Goal: Task Accomplishment & Management: Use online tool/utility

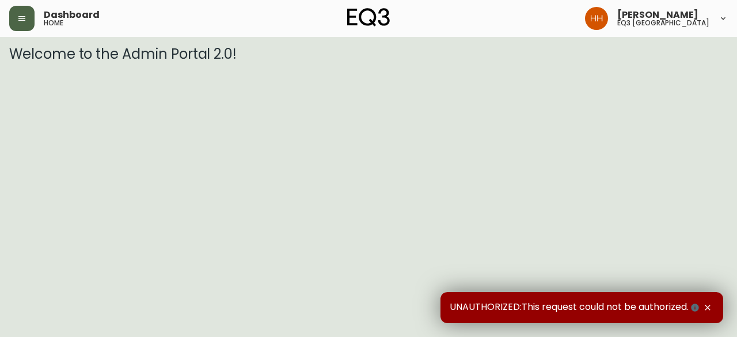
click at [17, 17] on icon "button" at bounding box center [21, 18] width 9 height 9
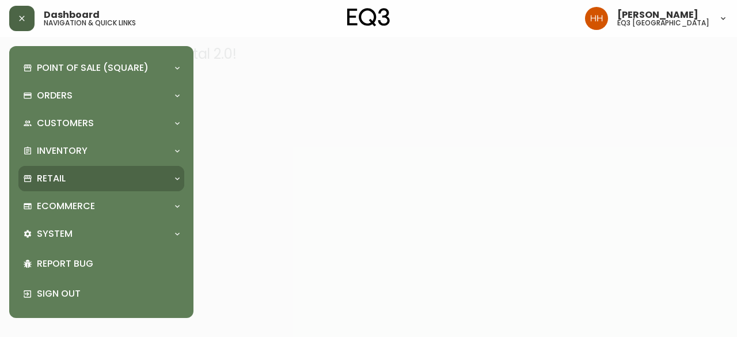
drag, startPoint x: 98, startPoint y: 167, endPoint x: 98, endPoint y: 187, distance: 19.6
click at [98, 167] on div "Retail" at bounding box center [101, 178] width 166 height 25
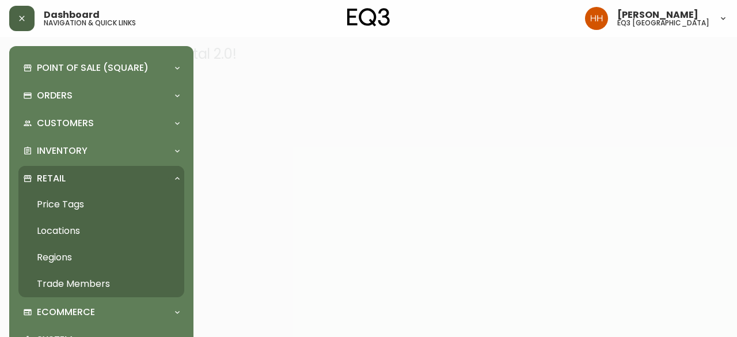
drag, startPoint x: 94, startPoint y: 204, endPoint x: 150, endPoint y: 166, distance: 68.4
click at [94, 204] on link "Price Tags" at bounding box center [101, 204] width 166 height 26
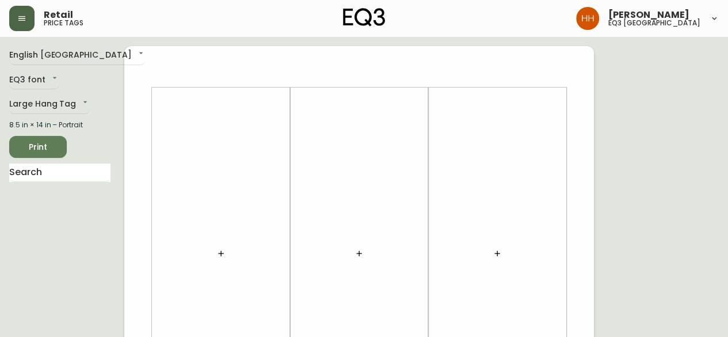
click at [218, 260] on button "button" at bounding box center [221, 253] width 23 height 23
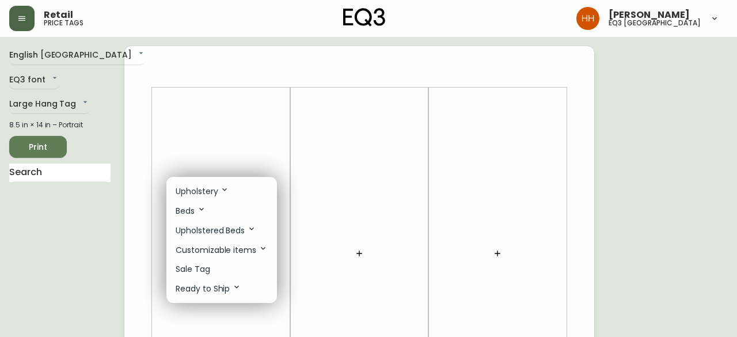
click at [215, 261] on li "Sale Tag" at bounding box center [221, 269] width 111 height 19
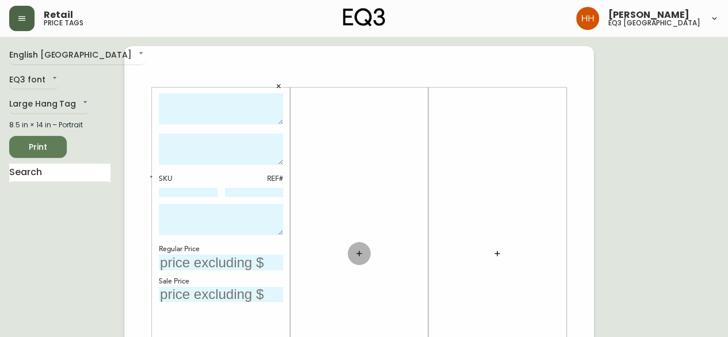
click at [360, 256] on icon "button" at bounding box center [359, 253] width 9 height 9
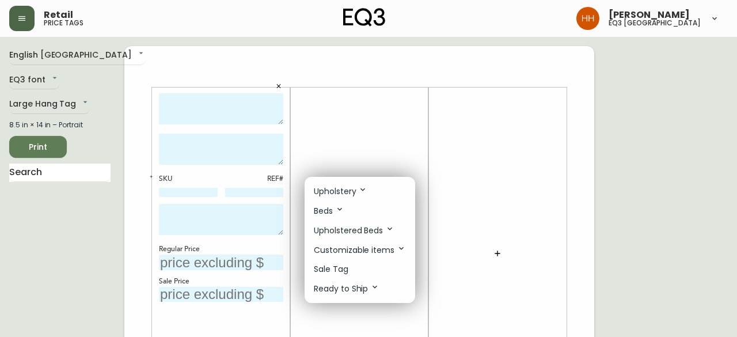
click at [354, 267] on li "Sale Tag" at bounding box center [360, 269] width 111 height 19
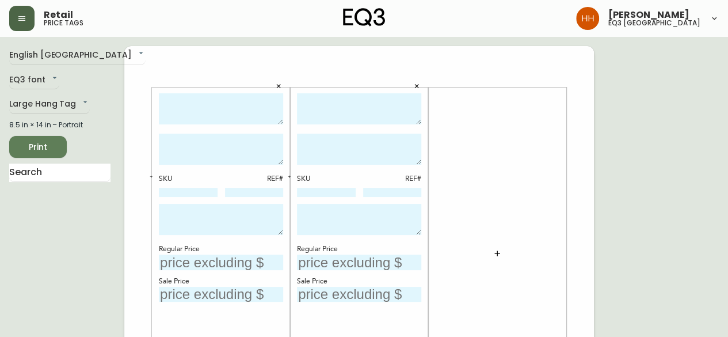
click at [504, 255] on button "button" at bounding box center [497, 253] width 23 height 23
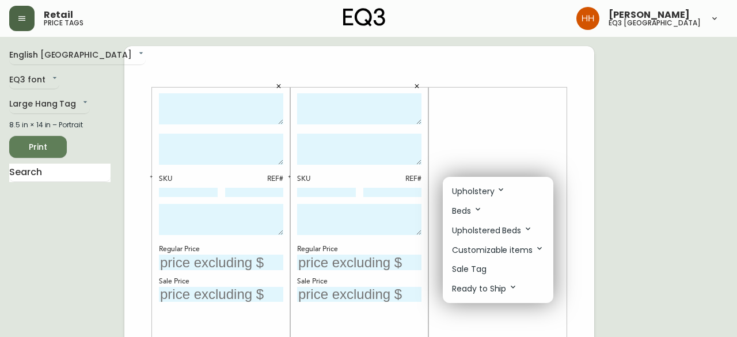
click at [494, 272] on li "Sale Tag" at bounding box center [498, 269] width 111 height 19
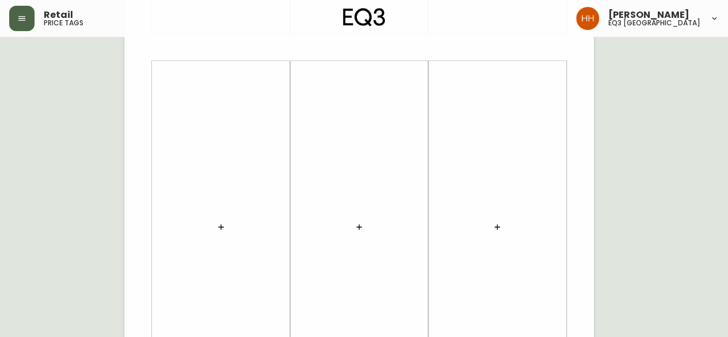
scroll to position [403, 0]
click at [216, 208] on icon "button" at bounding box center [220, 209] width 9 height 9
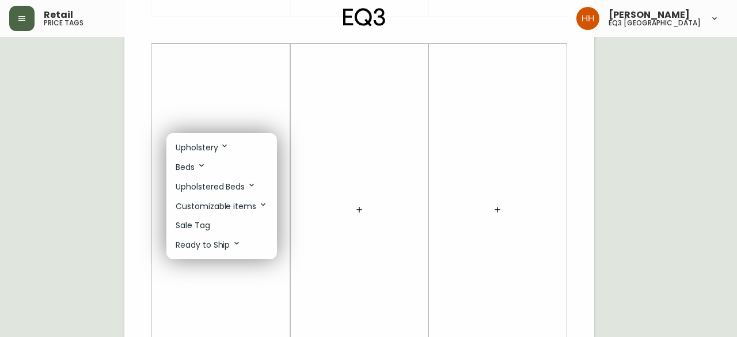
click at [215, 219] on li "Sale Tag" at bounding box center [221, 225] width 111 height 19
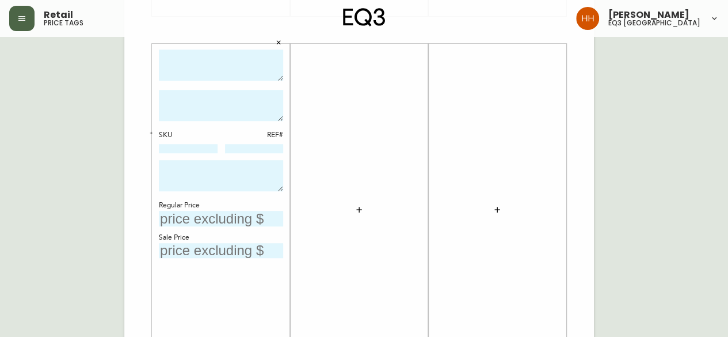
click at [361, 209] on icon "button" at bounding box center [358, 209] width 5 height 5
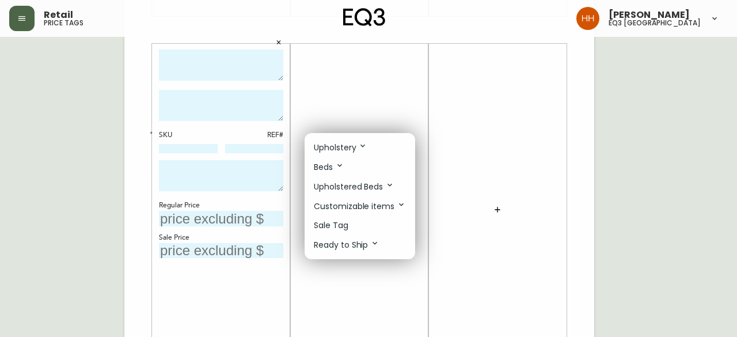
click at [338, 224] on p "Sale Tag" at bounding box center [331, 225] width 35 height 12
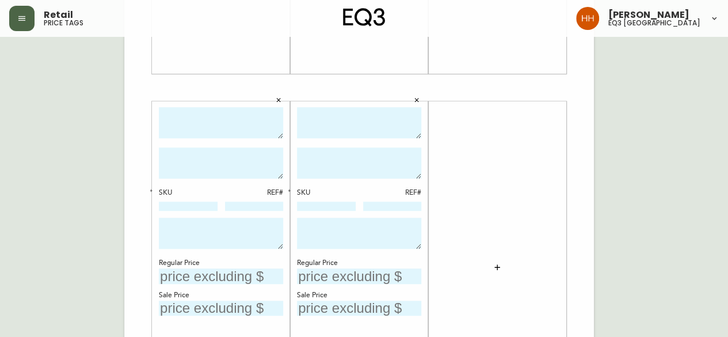
click at [423, 96] on button "button" at bounding box center [416, 100] width 17 height 17
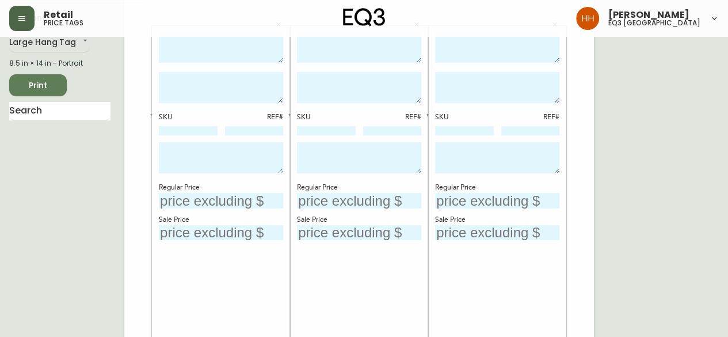
scroll to position [0, 0]
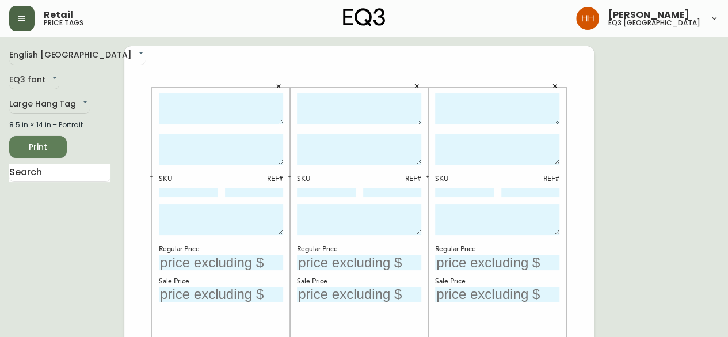
click at [216, 112] on textarea at bounding box center [221, 109] width 124 height 32
type textarea "SERENE RUG 5X8"
type textarea "AS SHOWN IN RUST"
click at [347, 118] on textarea at bounding box center [359, 109] width 124 height 32
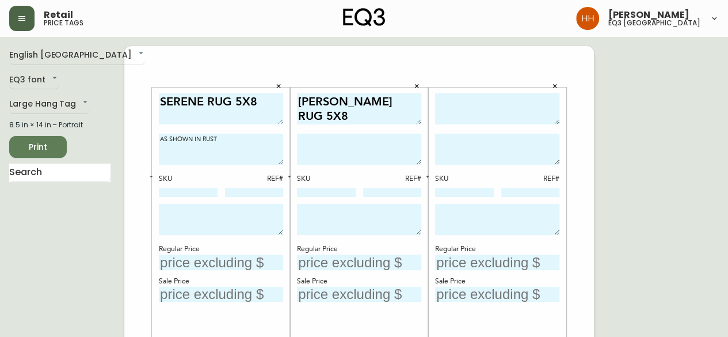
type textarea "[PERSON_NAME] RUG 5X8"
type textarea "AS SHOWN IN WHITE"
click at [523, 116] on textarea at bounding box center [497, 109] width 124 height 32
type textarea "P"
type textarea "SPRING RUG 6X9"
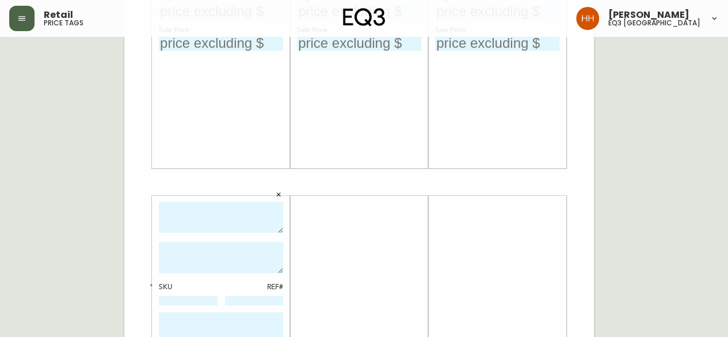
scroll to position [288, 0]
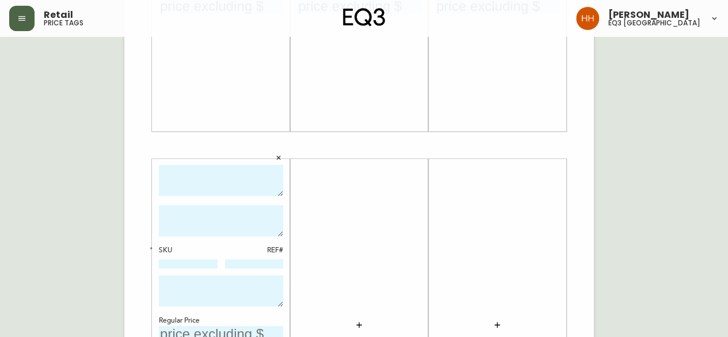
type textarea "AS SHOWN IN NATURAL"
click at [233, 177] on textarea at bounding box center [221, 181] width 124 height 32
type textarea "CADEN RUG 6X9"
click at [366, 279] on div at bounding box center [359, 325] width 124 height 321
click at [256, 216] on textarea at bounding box center [221, 220] width 124 height 31
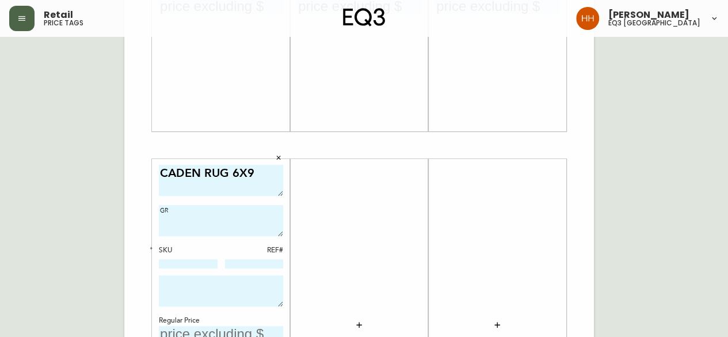
type textarea "G"
type textarea "AS SHOWN IN GREY"
click at [354, 214] on div at bounding box center [359, 325] width 124 height 321
drag, startPoint x: 199, startPoint y: 177, endPoint x: 0, endPoint y: 183, distance: 199.3
click at [10, 181] on div "English Canada en_CA EQ3 font EQ3 Large Hang Tag large 8.5 in × 14 in – Portrai…" at bounding box center [364, 145] width 710 height 774
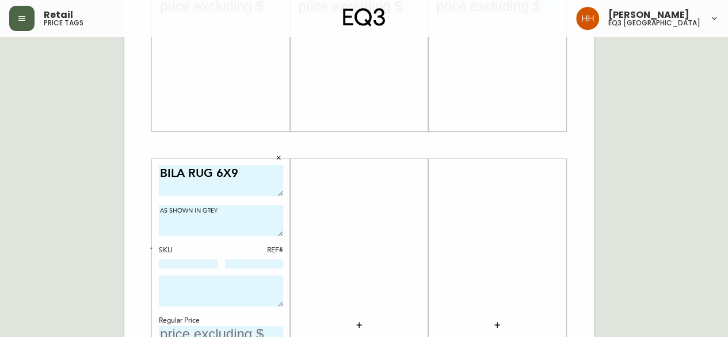
type textarea "BILA RUG 6X9"
click at [205, 210] on textarea "AS SHOWN IN GREY" at bounding box center [221, 220] width 124 height 31
type textarea "AS SHOWN IN LIGHT GREY"
click at [200, 266] on input at bounding box center [188, 263] width 59 height 9
paste input "[PHONE_NUMBER]"
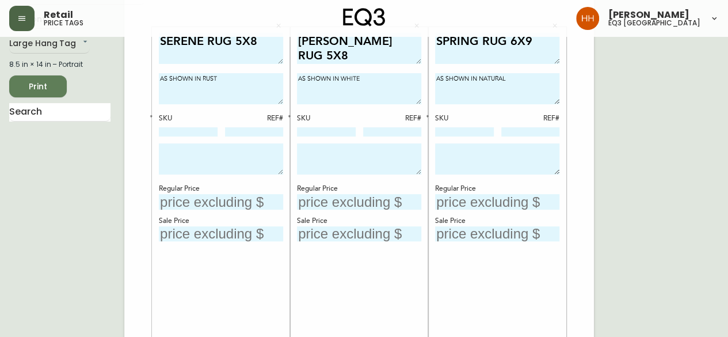
scroll to position [58, 0]
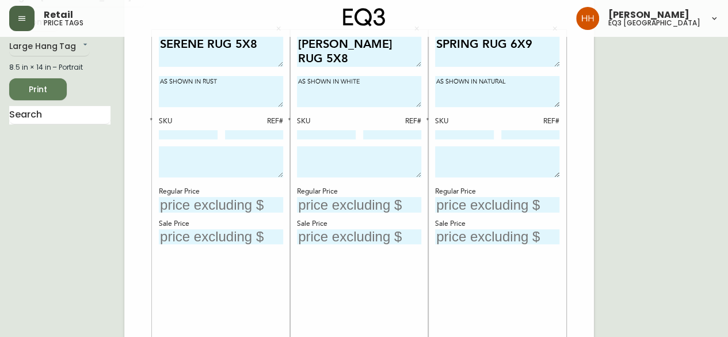
type input "[PHONE_NUMBER]"
click at [166, 128] on div "SKU REF#" at bounding box center [221, 128] width 124 height 24
click at [172, 133] on input at bounding box center [188, 134] width 59 height 9
paste input "[PHONE_NUMBER]"
type input "[PHONE_NUMBER]"
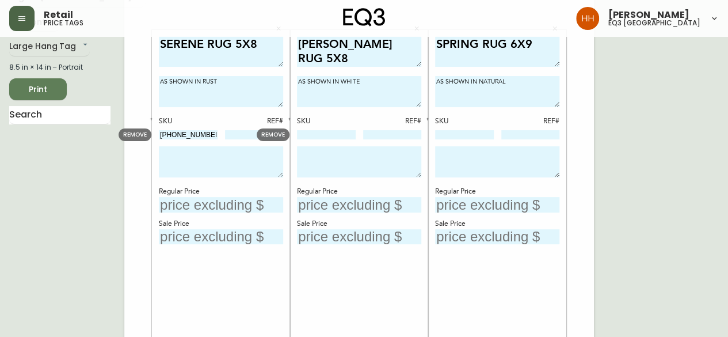
click at [329, 128] on div "SKU REF#" at bounding box center [359, 128] width 124 height 24
click at [333, 132] on input at bounding box center [326, 134] width 59 height 9
paste input "[PHONE_NUMBER]"
type input "[PHONE_NUMBER]"
click at [476, 135] on input at bounding box center [464, 134] width 59 height 9
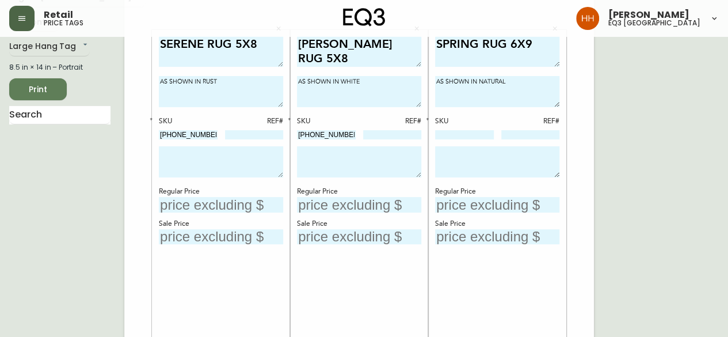
paste input "[PHONE_NUMBER]"
type input "[PHONE_NUMBER]"
drag, startPoint x: 203, startPoint y: 136, endPoint x: 76, endPoint y: 143, distance: 127.4
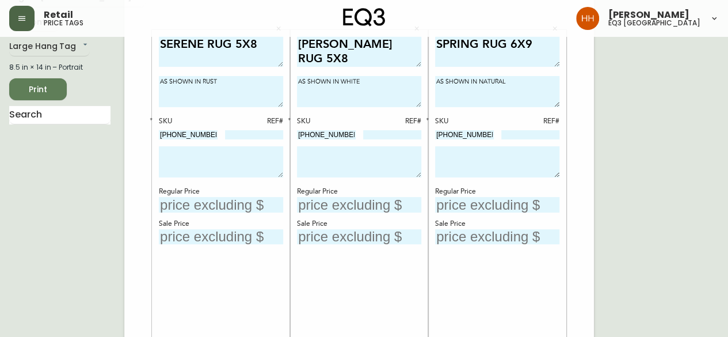
scroll to position [0, 0]
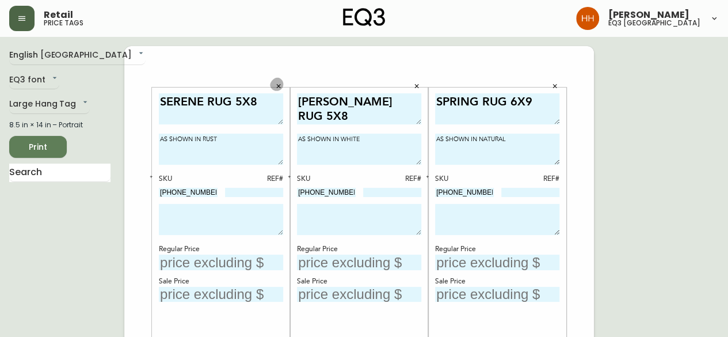
click at [278, 85] on icon "button" at bounding box center [278, 86] width 7 height 7
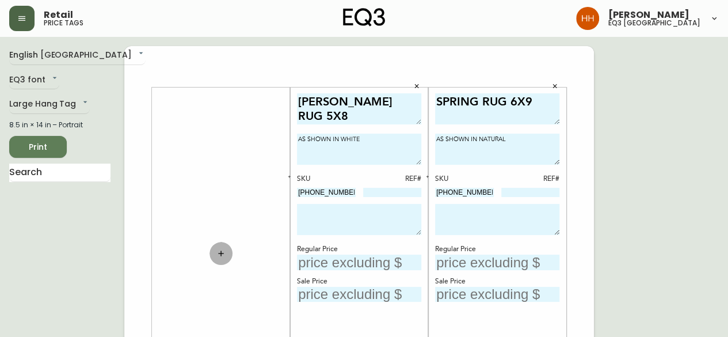
click at [227, 254] on button "button" at bounding box center [221, 253] width 23 height 23
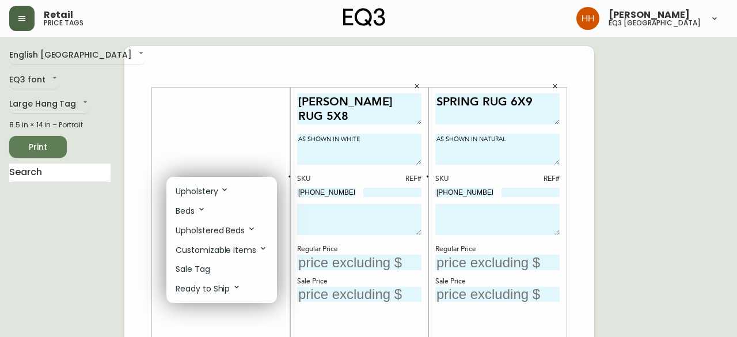
click at [210, 267] on li "Sale Tag" at bounding box center [221, 269] width 111 height 19
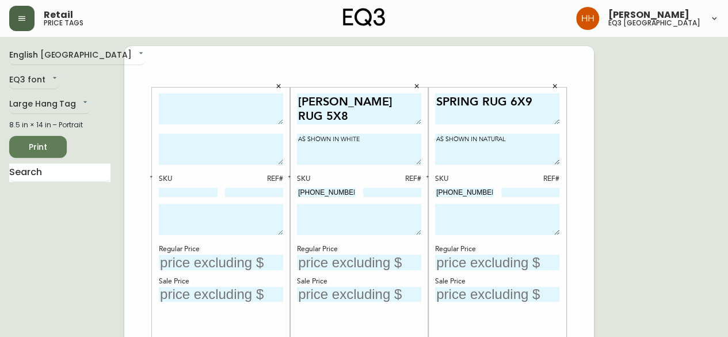
click at [237, 105] on textarea at bounding box center [221, 109] width 124 height 32
type textarea "BILA RUG 6X9"
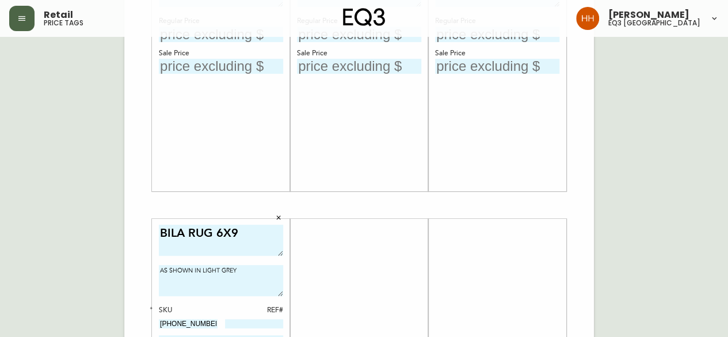
scroll to position [230, 0]
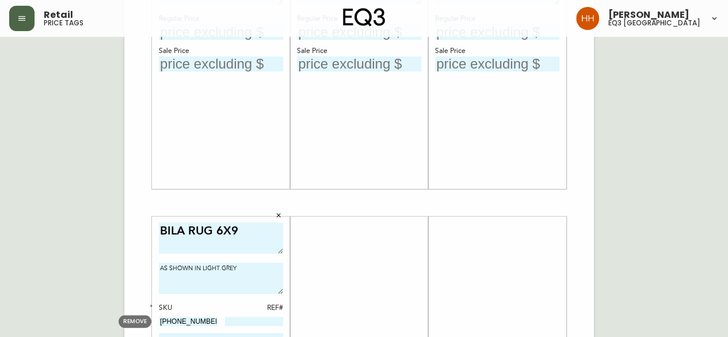
type textarea "AS SHOWN IN LIGHT GREY"
drag, startPoint x: 203, startPoint y: 321, endPoint x: 129, endPoint y: 314, distance: 74.0
click at [129, 314] on div "BILA RUG 6X9 AS SHOWN IN LIGHT GREY SKU REF# Regular Price Sale Price [PERSON_N…" at bounding box center [359, 203] width 470 height 774
click at [272, 213] on button "button" at bounding box center [278, 215] width 17 height 17
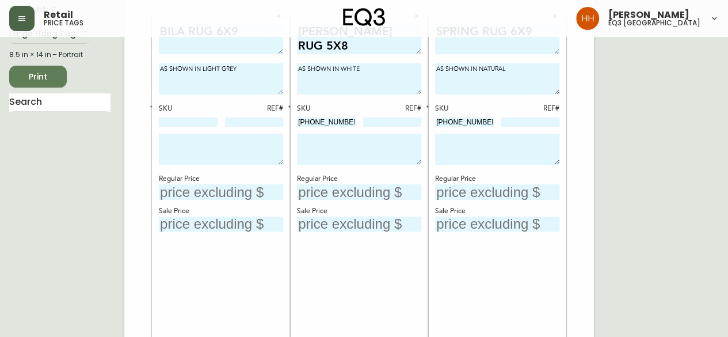
scroll to position [58, 0]
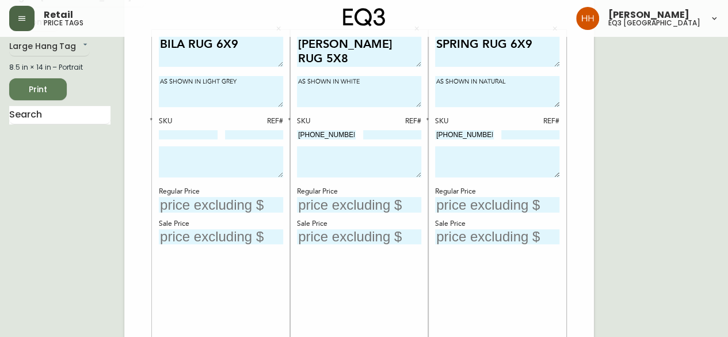
click at [182, 127] on div "SKU REF#" at bounding box center [221, 128] width 124 height 24
click at [187, 134] on input at bounding box center [188, 134] width 59 height 9
paste input "[PHONE_NUMBER]"
type input "[PHONE_NUMBER]"
click at [265, 136] on input at bounding box center [254, 134] width 59 height 9
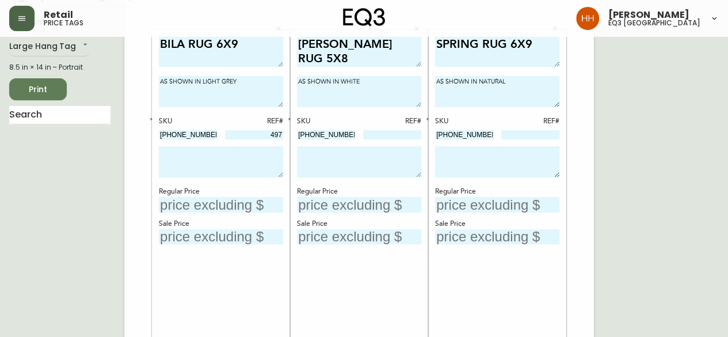
type input "497"
type textarea "FINAL SALE PRICE AS IS RELEASE DATE [DATE]"
type input "$799"
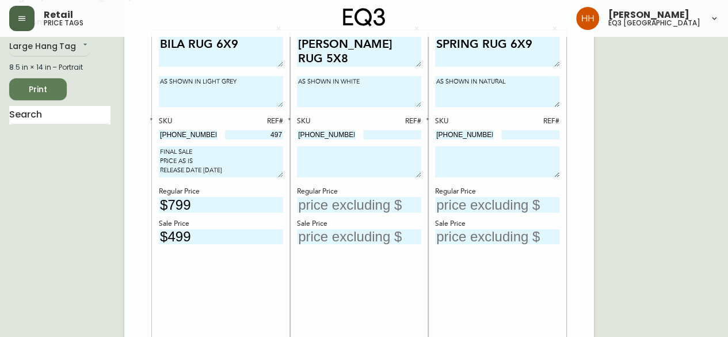
type input "$499"
click at [332, 283] on div "[PERSON_NAME] RUG 5X8 AS SHOWN IN WHITE SKU REF# [PHONE_NUMBER] Regular Price S…" at bounding box center [359, 196] width 124 height 321
drag, startPoint x: 340, startPoint y: 138, endPoint x: 193, endPoint y: 131, distance: 146.4
click at [539, 264] on div "SPRING RUG 6X9 AS SHOWN IN NATURAL SKU REF# [PHONE_NUMBER] Regular Price Sale P…" at bounding box center [497, 196] width 124 height 321
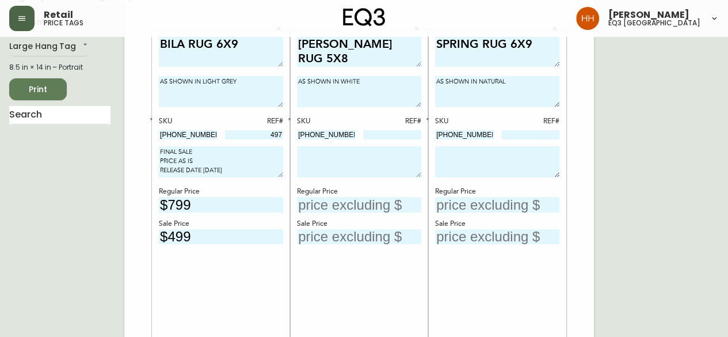
drag, startPoint x: 484, startPoint y: 134, endPoint x: 328, endPoint y: 120, distance: 156.1
click at [518, 131] on input at bounding box center [531, 134] width 59 height 9
type input "25"
click at [492, 157] on textarea at bounding box center [497, 161] width 124 height 31
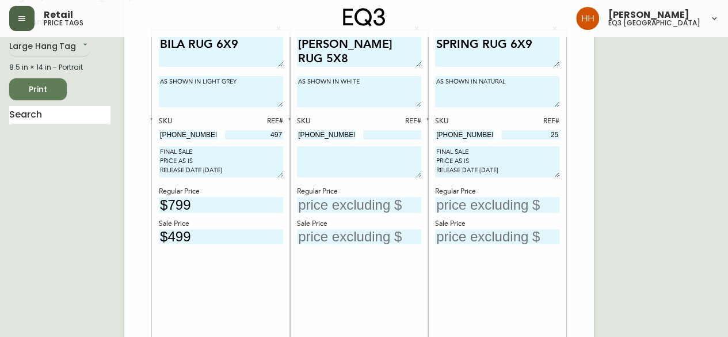
type textarea "FINAL SALE PRICE AS IS RELEASE DATE [DATE]"
type input "$399"
click at [469, 233] on input "text" at bounding box center [497, 237] width 124 height 16
type input "$199"
click at [533, 310] on div "SPRING RUG 6X9 AS SHOWN IN NATURAL SKU REF# [PHONE_NUMBER] 25 FINAL SALE PRICE …" at bounding box center [497, 196] width 124 height 321
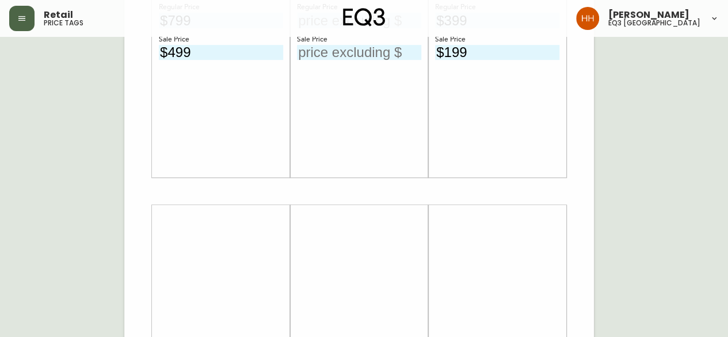
scroll to position [403, 0]
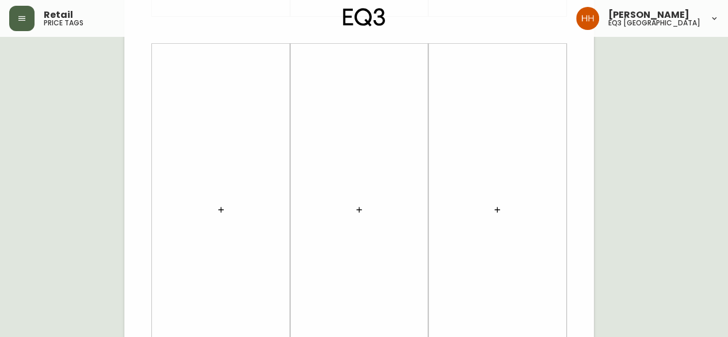
click at [223, 209] on icon "button" at bounding box center [220, 209] width 9 height 9
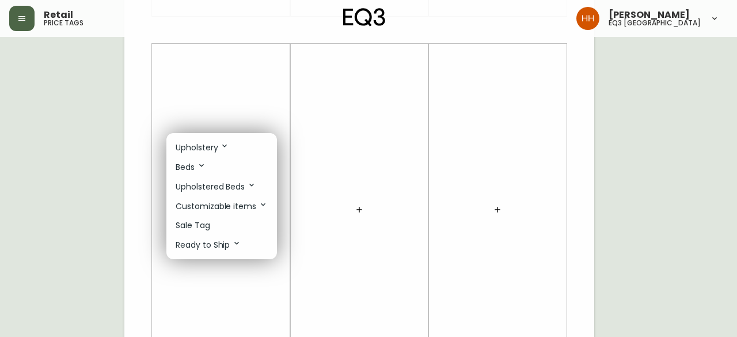
click at [211, 225] on li "Sale Tag" at bounding box center [221, 225] width 111 height 19
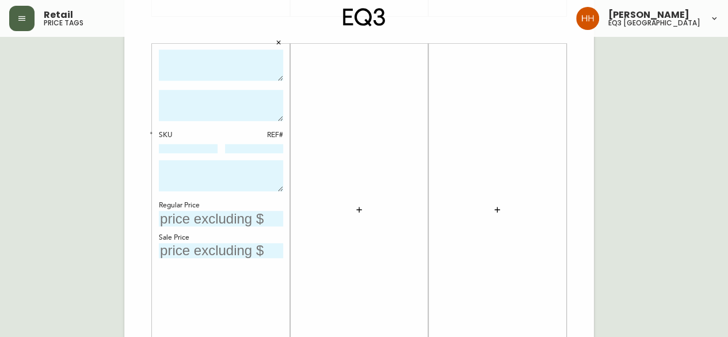
click at [222, 73] on textarea at bounding box center [221, 66] width 124 height 32
type textarea "[PERSON_NAME] CHAIR"
type textarea "AS SHOWN IN KEY LARGO SMOKE"
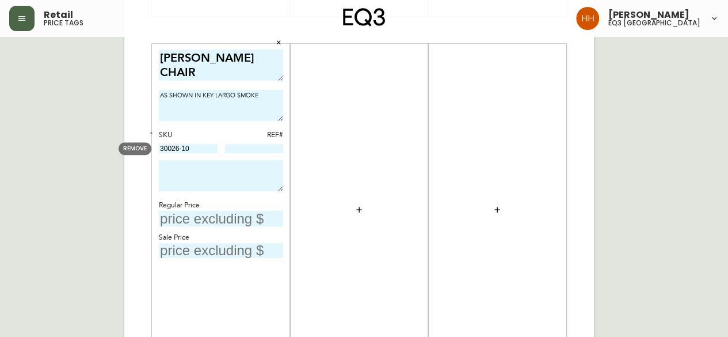
type input "30026-10"
type input "9500"
type textarea "FINAL SALE PRICE AS IS RELEASE DATE [DATE]"
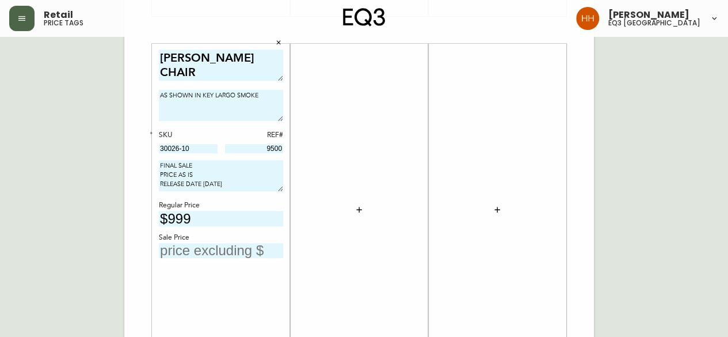
type input "$999"
type input "$699"
click at [391, 278] on div at bounding box center [359, 210] width 124 height 321
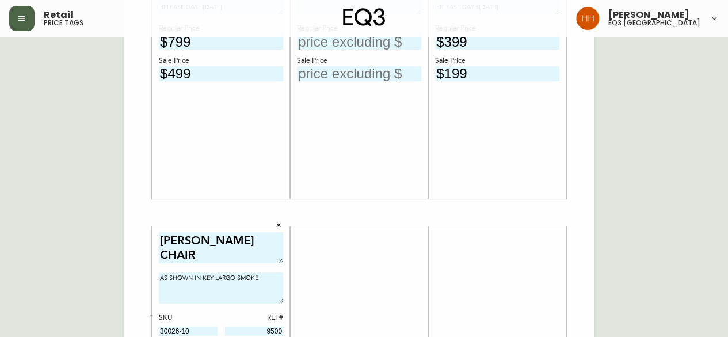
scroll to position [0, 0]
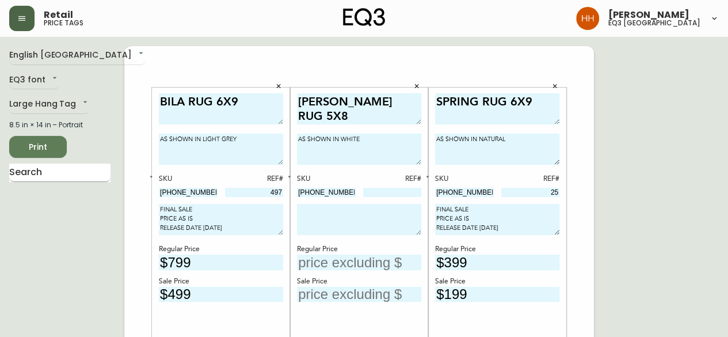
click at [60, 174] on input "text" at bounding box center [59, 173] width 101 height 18
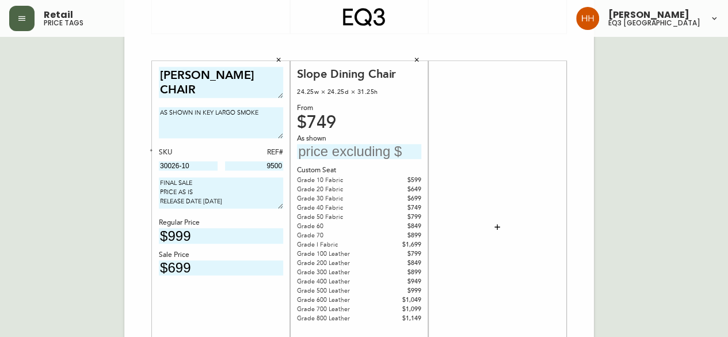
scroll to position [404, 0]
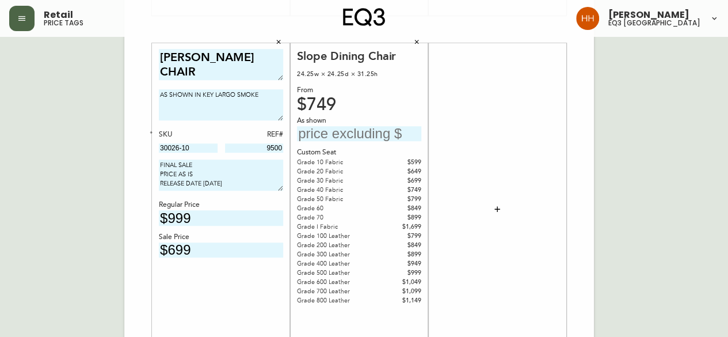
click at [327, 100] on div "$749" at bounding box center [359, 105] width 124 height 10
click at [418, 44] on icon "button" at bounding box center [416, 42] width 7 height 7
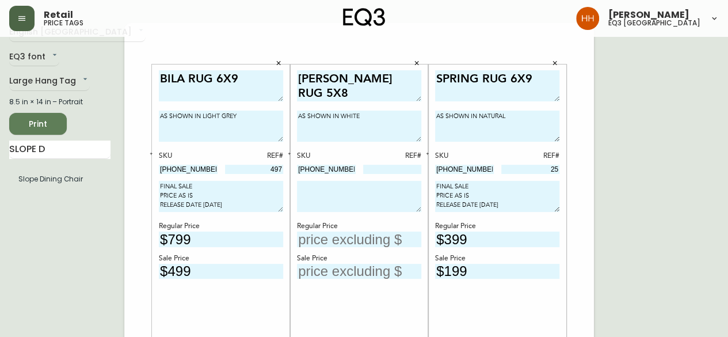
scroll to position [0, 0]
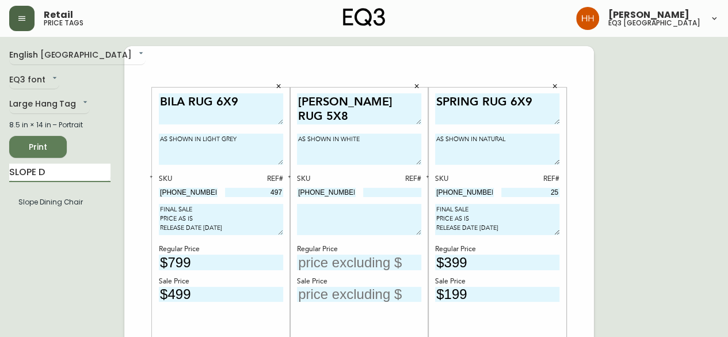
drag, startPoint x: 92, startPoint y: 174, endPoint x: -246, endPoint y: 193, distance: 338.5
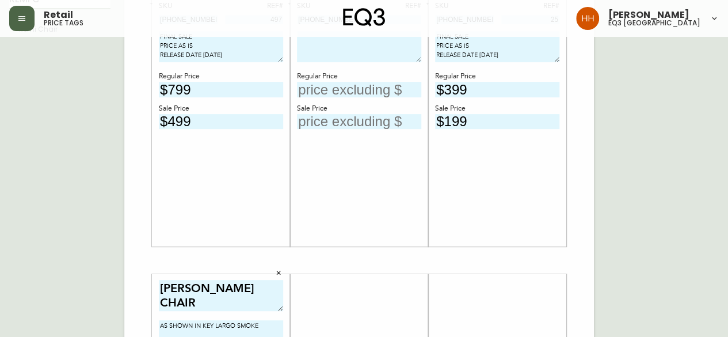
scroll to position [115, 0]
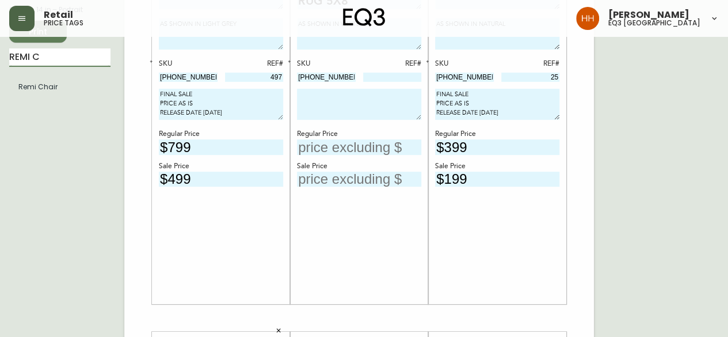
type input "REMI C"
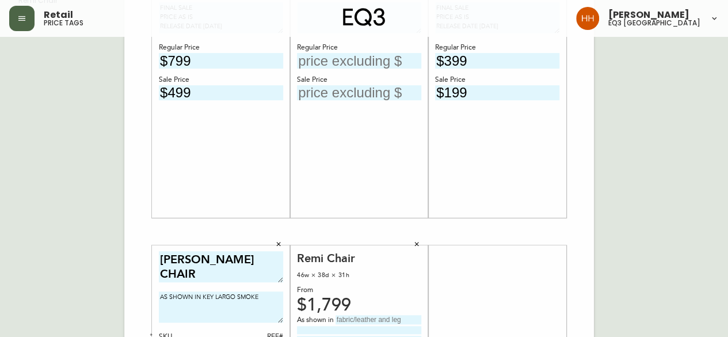
scroll to position [259, 0]
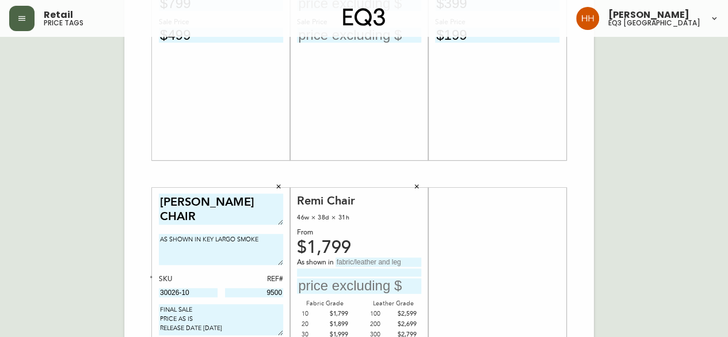
click at [388, 260] on input "text" at bounding box center [379, 261] width 86 height 9
type input "[PERSON_NAME] Desert"
type input "Grade 600 Leather"
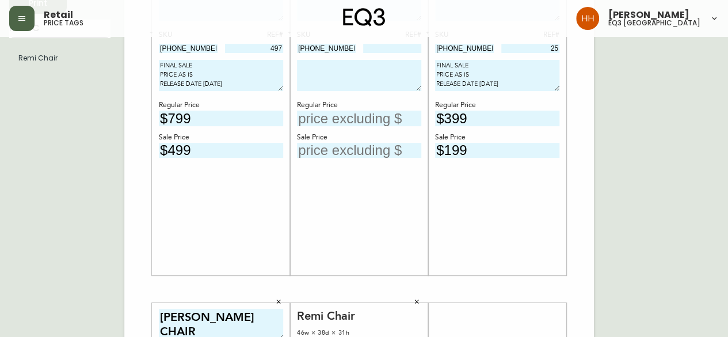
scroll to position [29, 0]
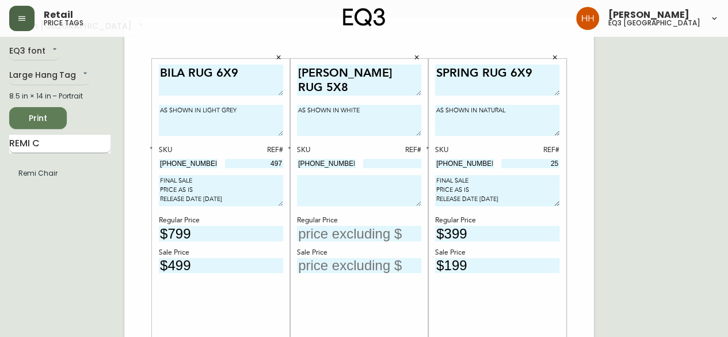
type input "$3099"
drag, startPoint x: 66, startPoint y: 140, endPoint x: -47, endPoint y: 143, distance: 112.9
type input "reverie so"
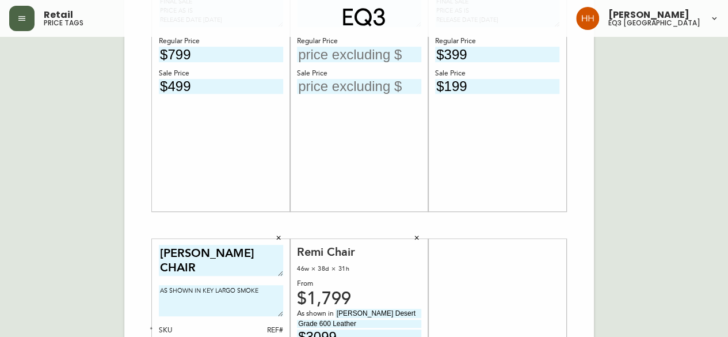
scroll to position [211, 0]
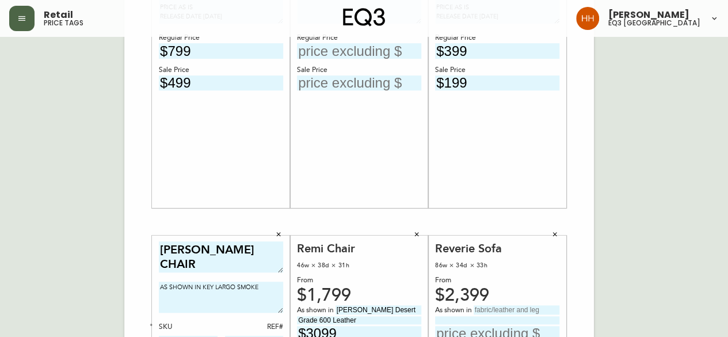
click at [508, 312] on input "text" at bounding box center [517, 309] width 86 height 9
type input "[PERSON_NAME]"
type input "Grade 300 Leather"
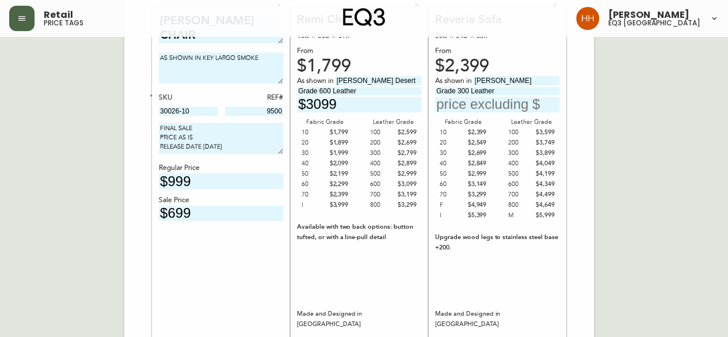
scroll to position [446, 0]
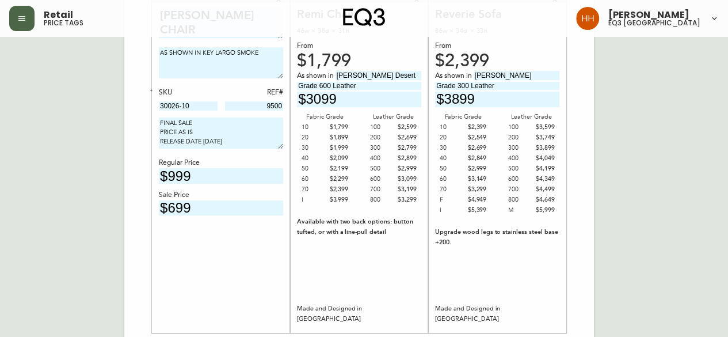
type input "$3899"
click at [443, 295] on div "Reverie Sofa 86w × 34d × 33h From $2,399 As shown in Solana Cocoa Grade 300 Lea…" at bounding box center [497, 167] width 124 height 321
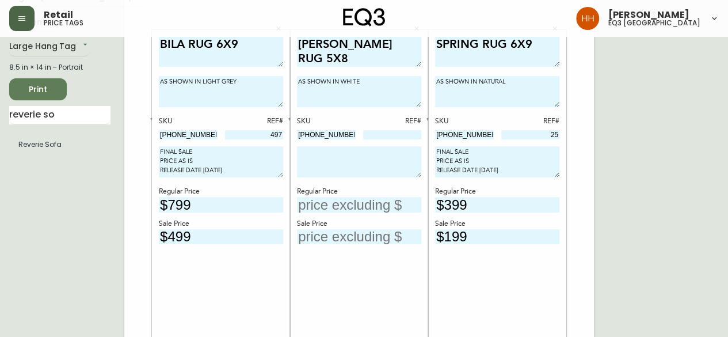
scroll to position [43, 0]
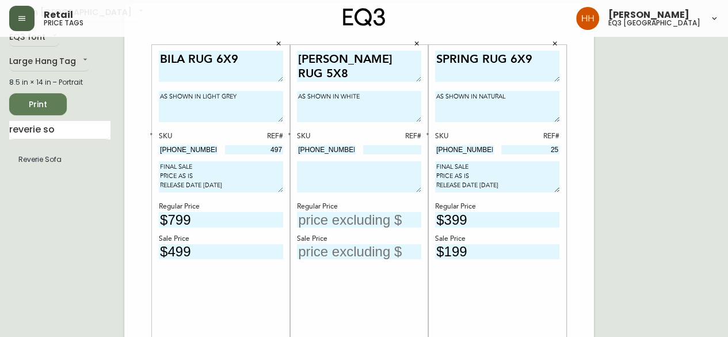
drag, startPoint x: 224, startPoint y: 141, endPoint x: 166, endPoint y: 131, distance: 58.5
click at [417, 44] on icon "button" at bounding box center [416, 43] width 7 height 7
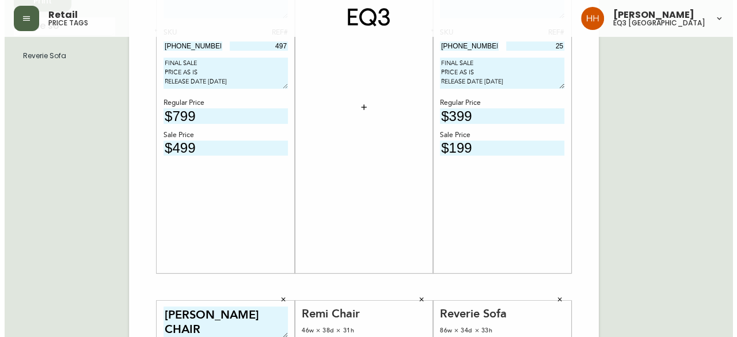
scroll to position [100, 0]
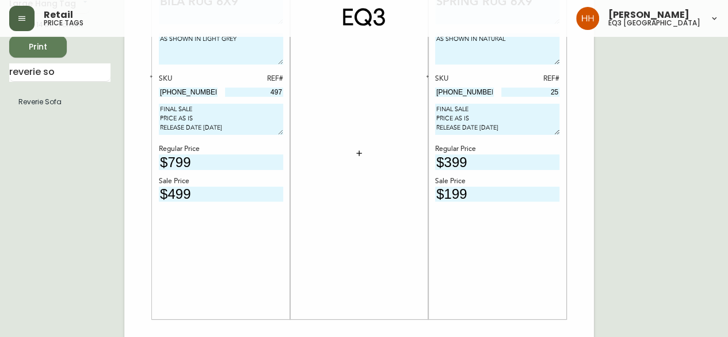
click at [351, 164] on div at bounding box center [359, 153] width 124 height 321
click at [366, 153] on button "button" at bounding box center [359, 153] width 23 height 23
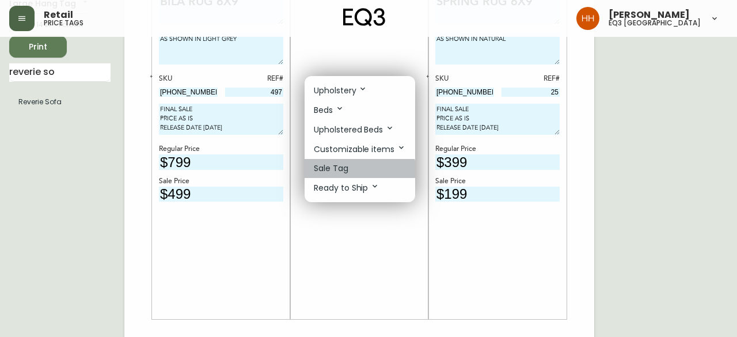
click at [359, 169] on li "Sale Tag" at bounding box center [360, 168] width 111 height 19
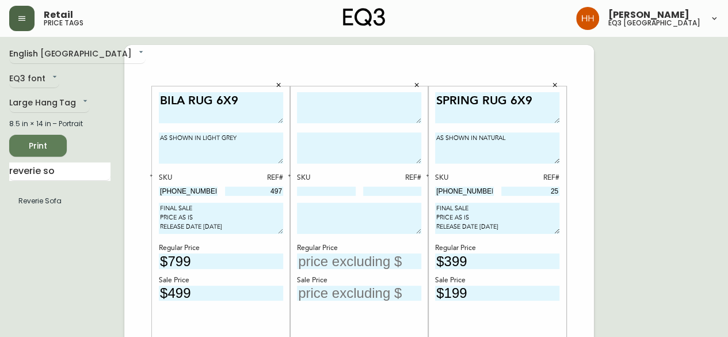
scroll to position [0, 0]
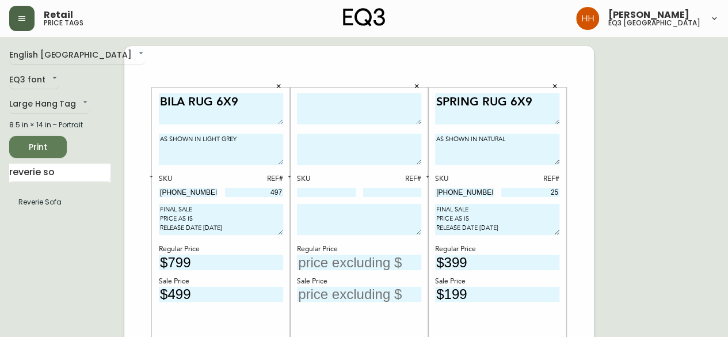
click at [312, 105] on textarea at bounding box center [359, 109] width 124 height 32
type textarea "SERENE RUG 5X8"
type textarea "AS SHOWN IN RUST"
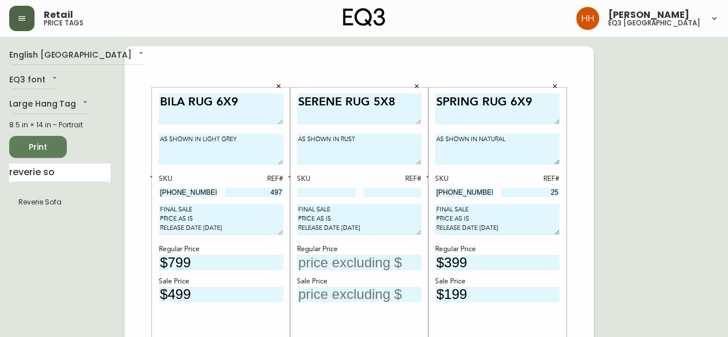
type textarea "FINAL SALE PRICE AS IS RELEASE DATE [DATE]"
click at [334, 197] on div "SERENE RUG 5X8 AS SHOWN IN RUST SKU REF# FINAL SALE PRICE AS IS RELEASE DATE [D…" at bounding box center [359, 253] width 124 height 321
click at [333, 194] on input at bounding box center [326, 192] width 59 height 9
paste input "[PHONE_NUMBER]"
type input "[PHONE_NUMBER]"
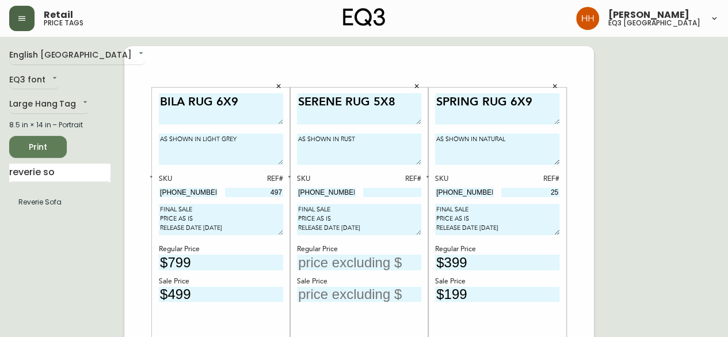
click at [376, 245] on div "Regular Price" at bounding box center [359, 249] width 124 height 10
click at [360, 276] on div "Sale Price" at bounding box center [359, 281] width 124 height 10
click at [359, 262] on input "text" at bounding box center [359, 263] width 124 height 16
type input "$699"
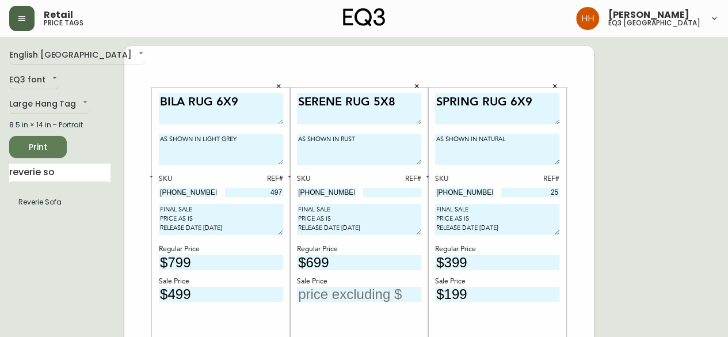
click at [348, 291] on input "text" at bounding box center [359, 295] width 124 height 16
type input "$299"
drag, startPoint x: 364, startPoint y: 192, endPoint x: 378, endPoint y: 192, distance: 13.2
click at [363, 193] on input at bounding box center [392, 192] width 59 height 9
type input "43"
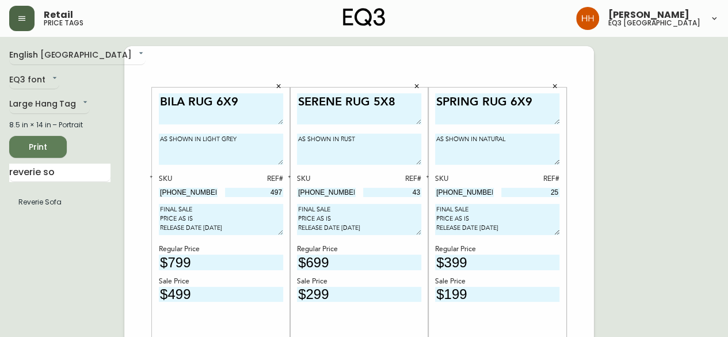
click at [58, 148] on button "Print" at bounding box center [38, 147] width 58 height 22
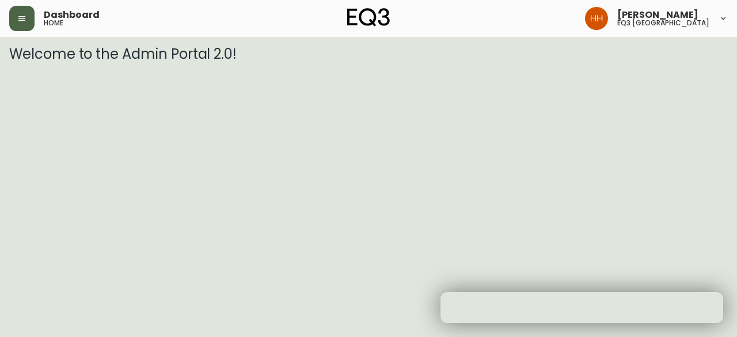
click at [21, 20] on icon "button" at bounding box center [21, 18] width 7 height 5
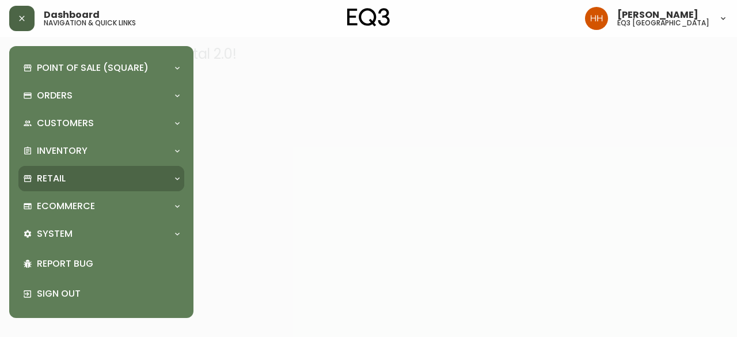
click at [69, 180] on div "Retail" at bounding box center [95, 178] width 145 height 13
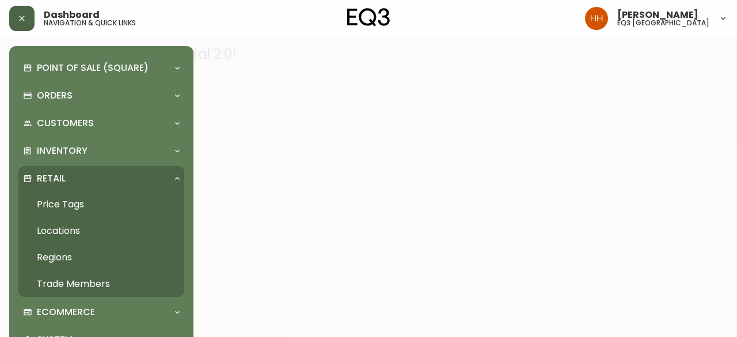
drag, startPoint x: 77, startPoint y: 204, endPoint x: 99, endPoint y: 192, distance: 25.8
click at [77, 204] on link "Price Tags" at bounding box center [101, 204] width 166 height 26
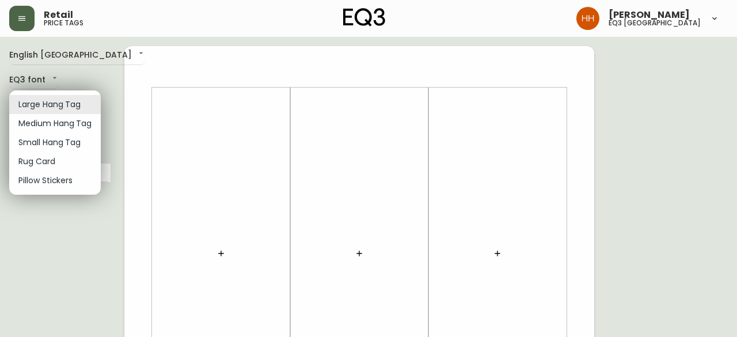
click at [82, 157] on li "Rug Card" at bounding box center [55, 161] width 92 height 19
type input "rugs"
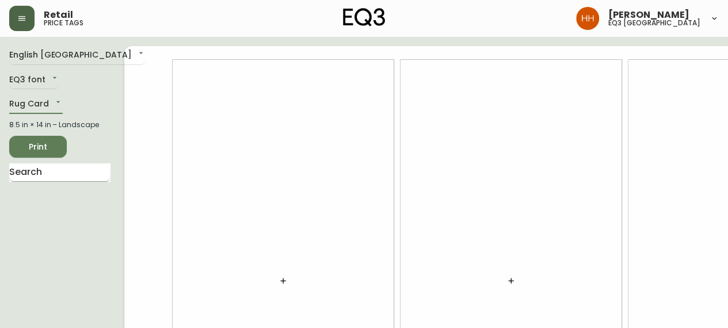
click at [73, 174] on input "text" at bounding box center [59, 173] width 101 height 18
click at [60, 182] on input "text" at bounding box center [59, 173] width 101 height 18
type input "TRACE"
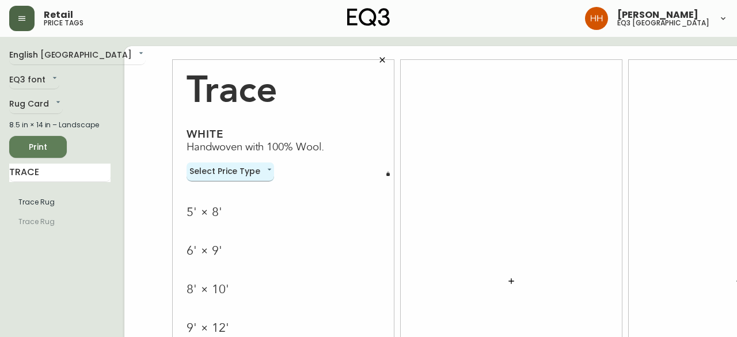
click at [204, 165] on body "Retail price tags Hayley Henderson eq3 calgary English Canada en_CA EQ3 font EQ…" at bounding box center [368, 258] width 737 height 516
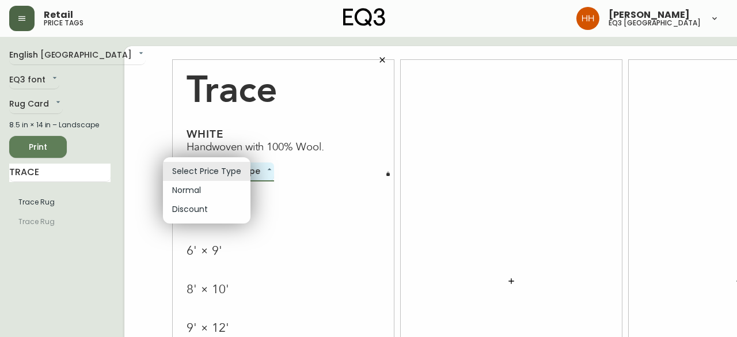
click at [203, 188] on li "Normal" at bounding box center [207, 190] width 88 height 19
type input "normal"
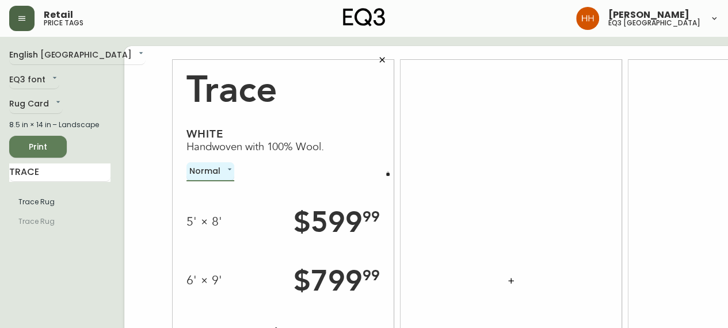
click at [382, 170] on button "button" at bounding box center [388, 174] width 12 height 12
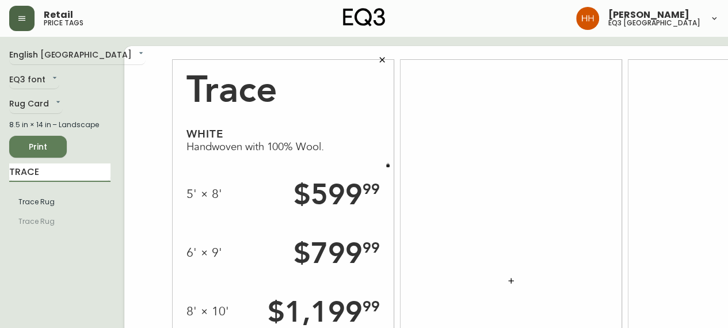
drag, startPoint x: 55, startPoint y: 183, endPoint x: -119, endPoint y: 180, distance: 173.9
click at [0, 180] on html "Retail price tags Hayley Henderson eq3 calgary English Canada en_CA EQ3 font EQ…" at bounding box center [364, 258] width 728 height 516
type input "EMBER"
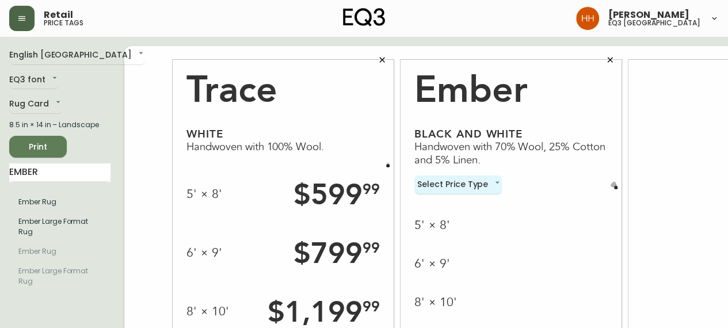
click at [614, 185] on icon "button" at bounding box center [616, 187] width 5 height 5
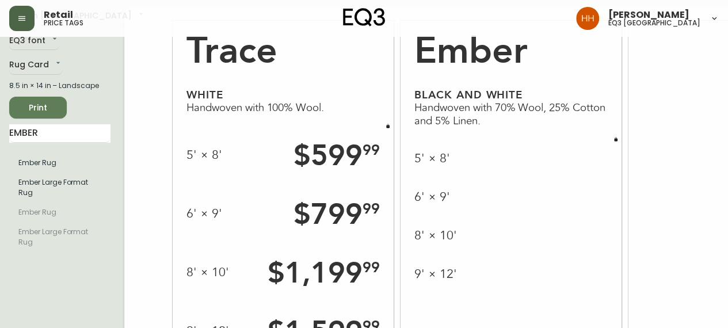
scroll to position [58, 0]
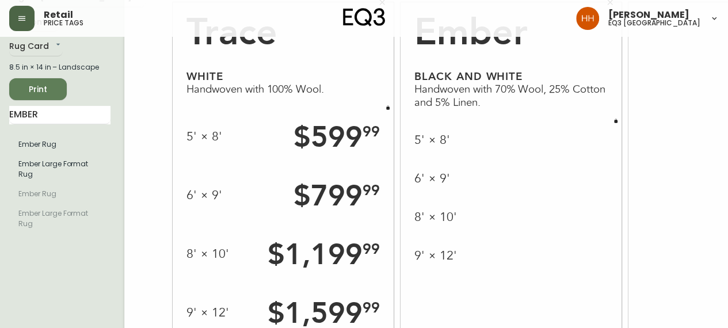
click at [610, 121] on button "button" at bounding box center [616, 121] width 12 height 12
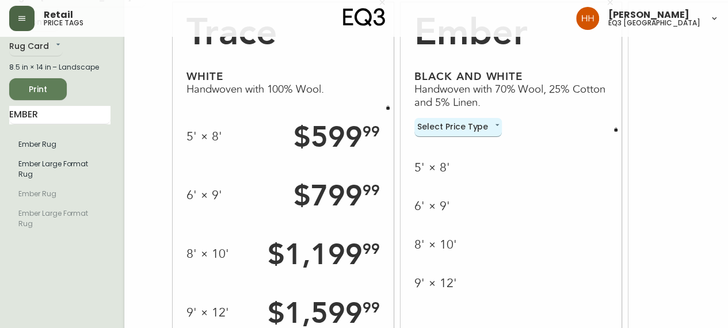
click at [442, 133] on body "Retail price tags Hayley Henderson eq3 calgary English Canada en_CA EQ3 font EQ…" at bounding box center [364, 200] width 728 height 516
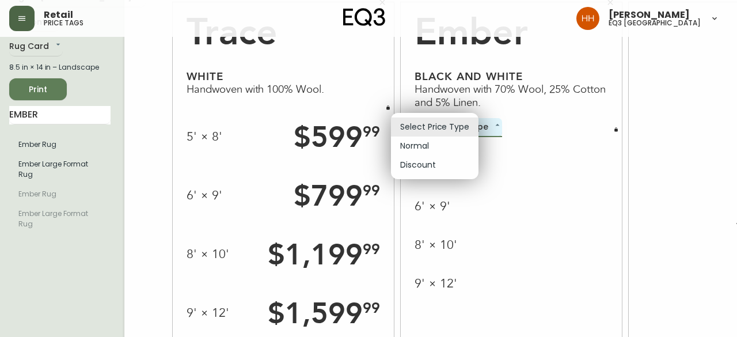
click at [428, 147] on li "Normal" at bounding box center [435, 145] width 88 height 19
type input "normal"
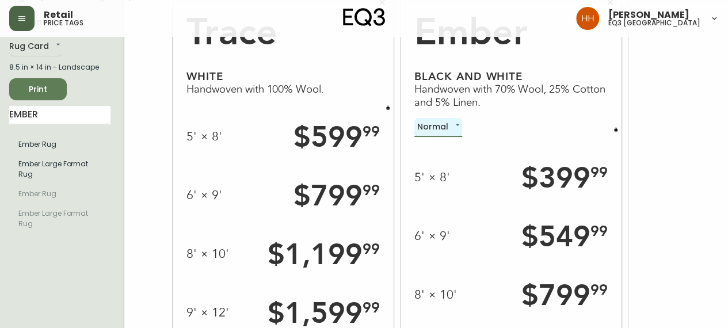
click at [614, 128] on icon "button" at bounding box center [616, 129] width 5 height 5
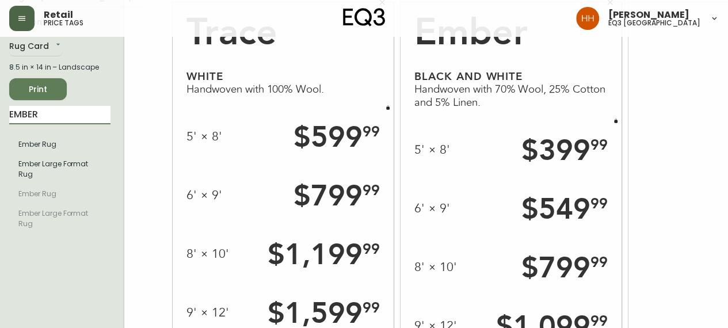
drag, startPoint x: 55, startPoint y: 126, endPoint x: -28, endPoint y: 128, distance: 83.5
click at [0, 128] on html "Retail price tags Hayley Henderson eq3 calgary English Canada en_CA EQ3 font EQ…" at bounding box center [364, 200] width 728 height 516
click at [49, 97] on span "Print" at bounding box center [37, 89] width 39 height 14
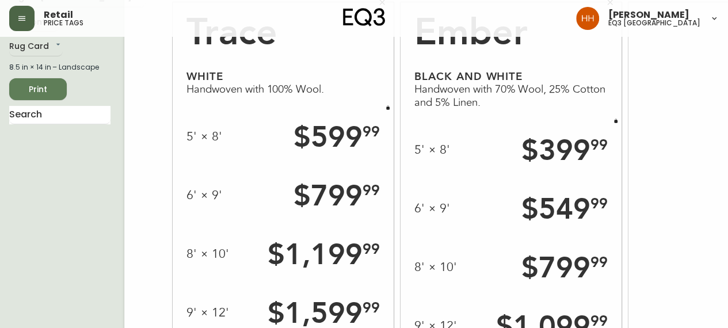
scroll to position [0, 0]
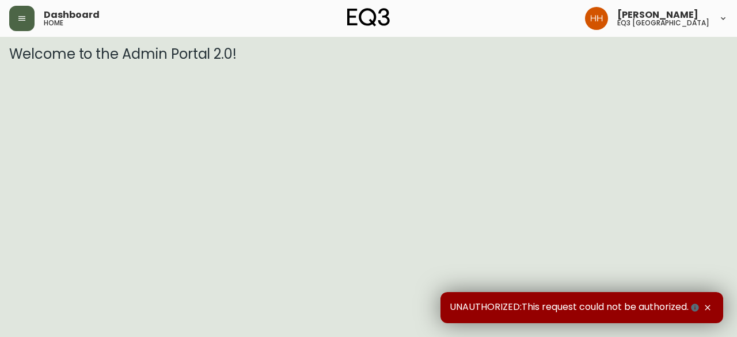
click at [21, 17] on icon "button" at bounding box center [21, 18] width 7 height 5
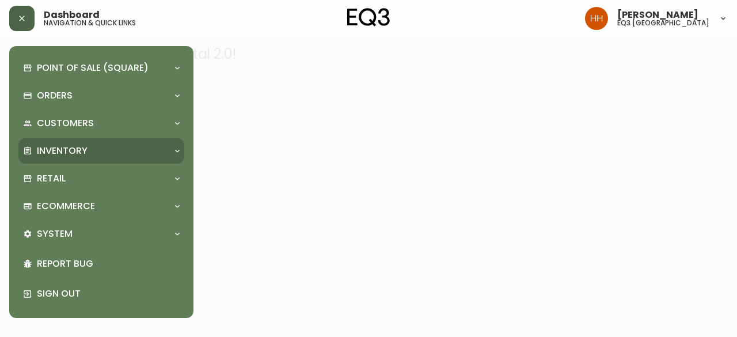
click at [84, 157] on div "Inventory" at bounding box center [101, 150] width 166 height 25
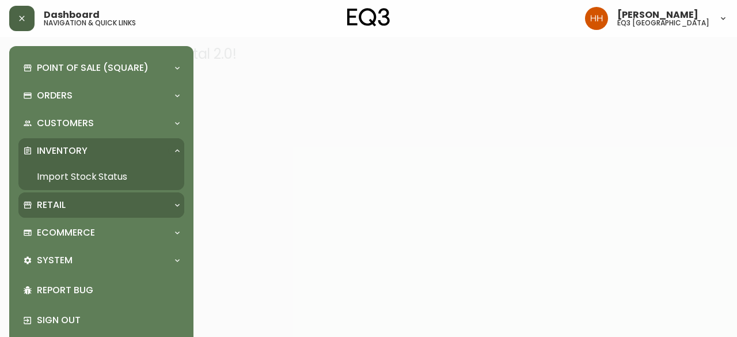
drag, startPoint x: 71, startPoint y: 203, endPoint x: 76, endPoint y: 214, distance: 11.9
click at [71, 203] on div "Retail" at bounding box center [95, 205] width 145 height 13
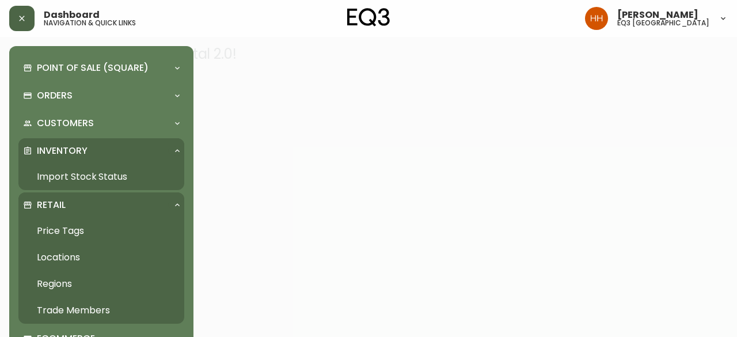
drag, startPoint x: 77, startPoint y: 225, endPoint x: 100, endPoint y: 245, distance: 29.8
click at [77, 225] on link "Price Tags" at bounding box center [101, 231] width 166 height 26
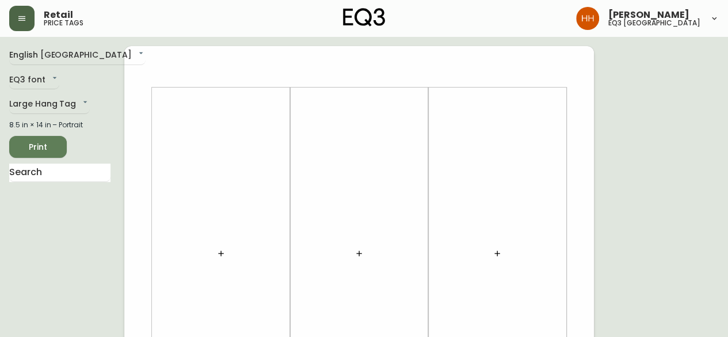
click at [50, 120] on div "8.5 in × 14 in – Portrait" at bounding box center [59, 125] width 101 height 10
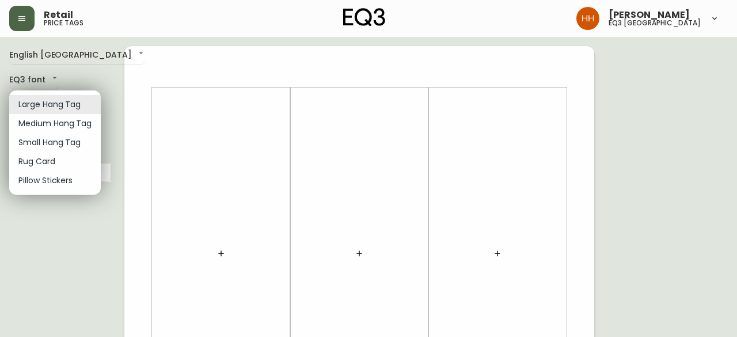
click at [41, 143] on li "Small Hang Tag" at bounding box center [55, 142] width 92 height 19
type input "small"
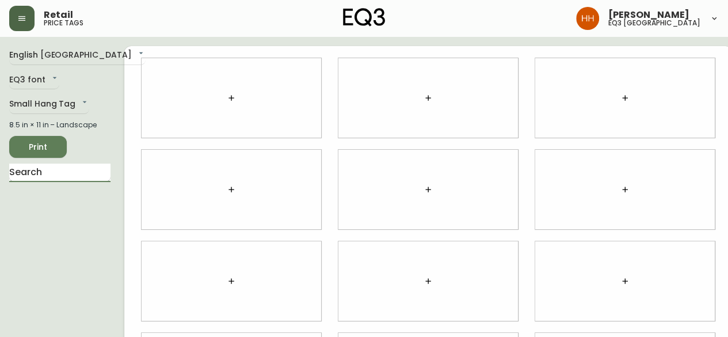
click at [45, 167] on input "text" at bounding box center [59, 173] width 101 height 18
type input "aeron"
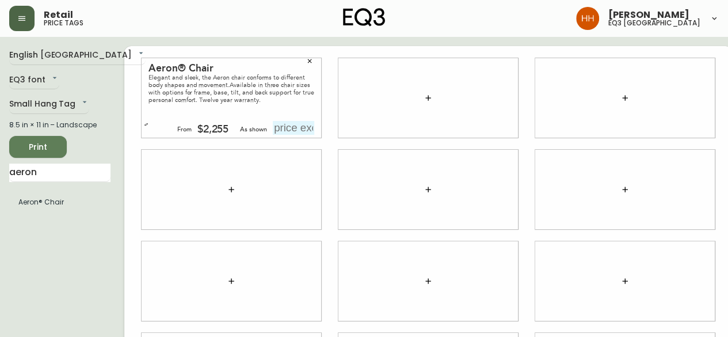
click at [273, 127] on input "text" at bounding box center [293, 128] width 41 height 14
type input "$2670"
click at [288, 197] on div at bounding box center [232, 189] width 180 height 79
click at [397, 106] on div at bounding box center [429, 97] width 180 height 79
click at [430, 101] on div at bounding box center [429, 97] width 180 height 79
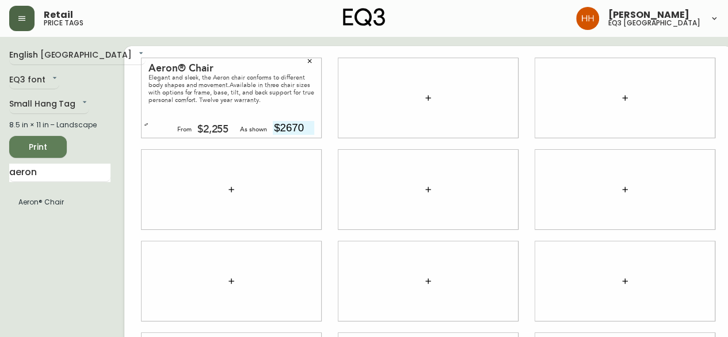
click at [421, 99] on button "button" at bounding box center [428, 97] width 23 height 23
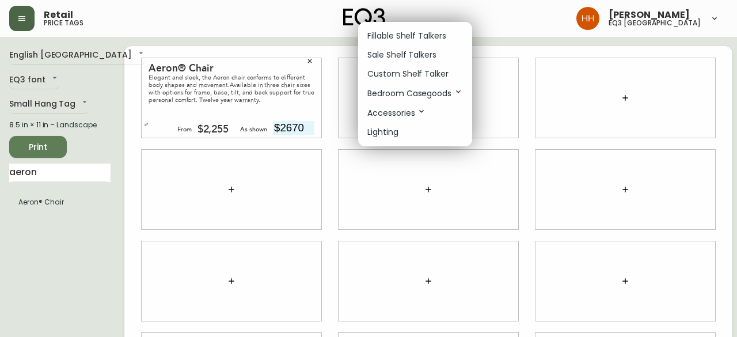
click at [411, 63] on li "Sale Shelf Talkers" at bounding box center [415, 54] width 114 height 19
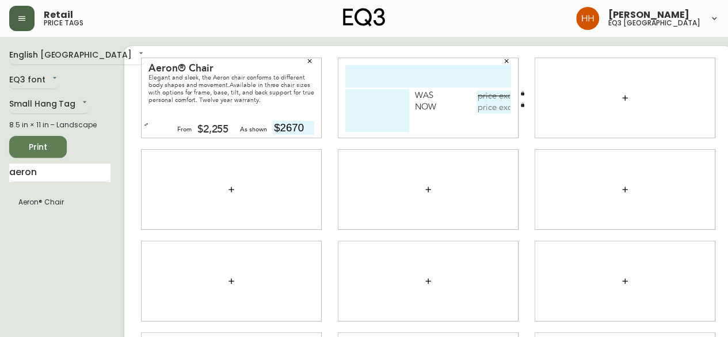
click at [413, 80] on input "text" at bounding box center [428, 76] width 166 height 22
type input "lunar lamp"
type textarea "b"
type textarea "BLACK & WHITE"
type input "$39.99"
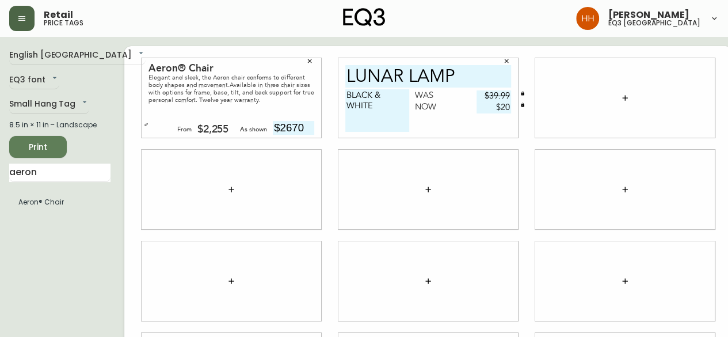
type input "$20"
click at [45, 143] on span "Print" at bounding box center [37, 147] width 39 height 14
